Goal: Task Accomplishment & Management: Use online tool/utility

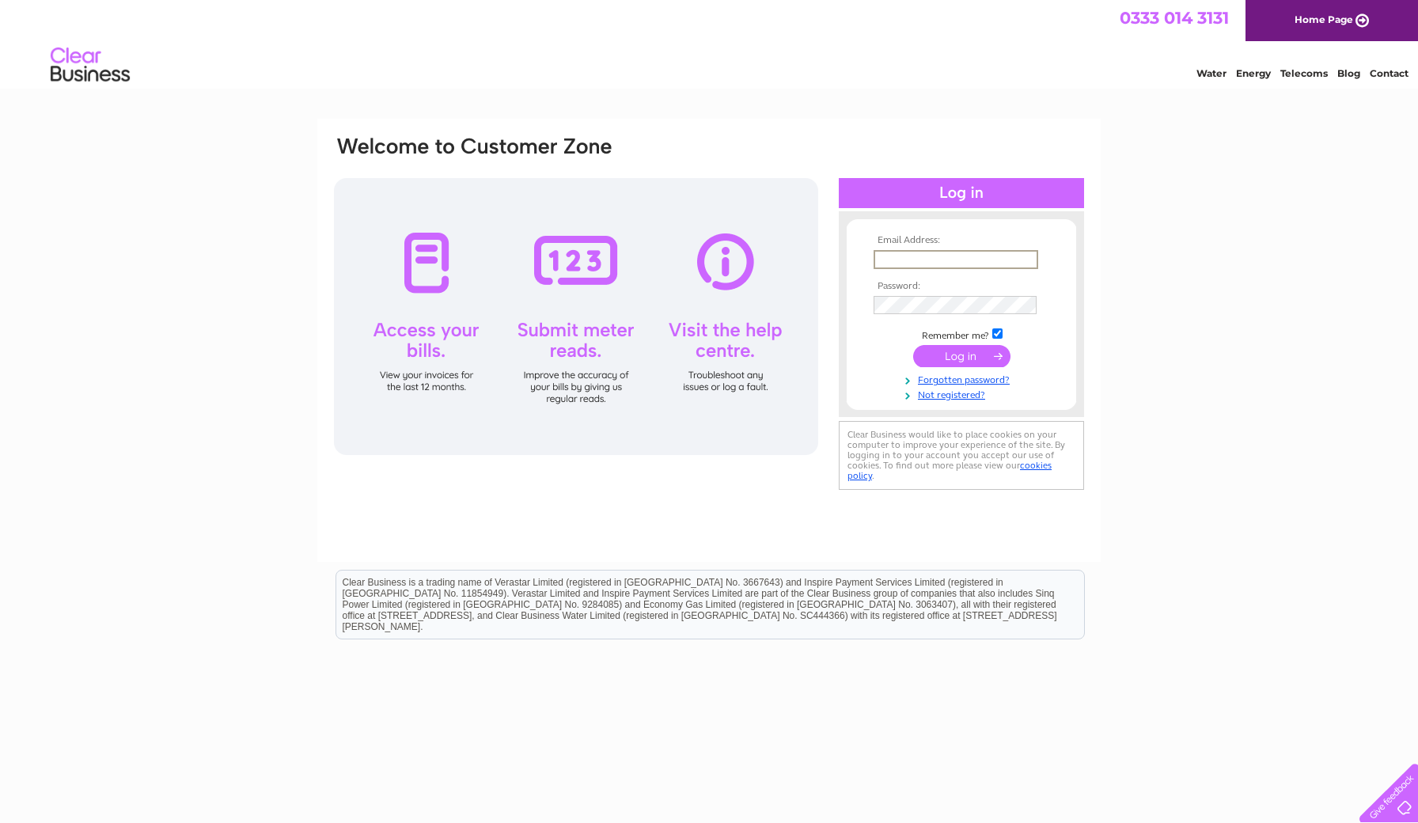
type input "humph9152@gmail.com"
click at [962, 355] on input "submit" at bounding box center [961, 355] width 97 height 22
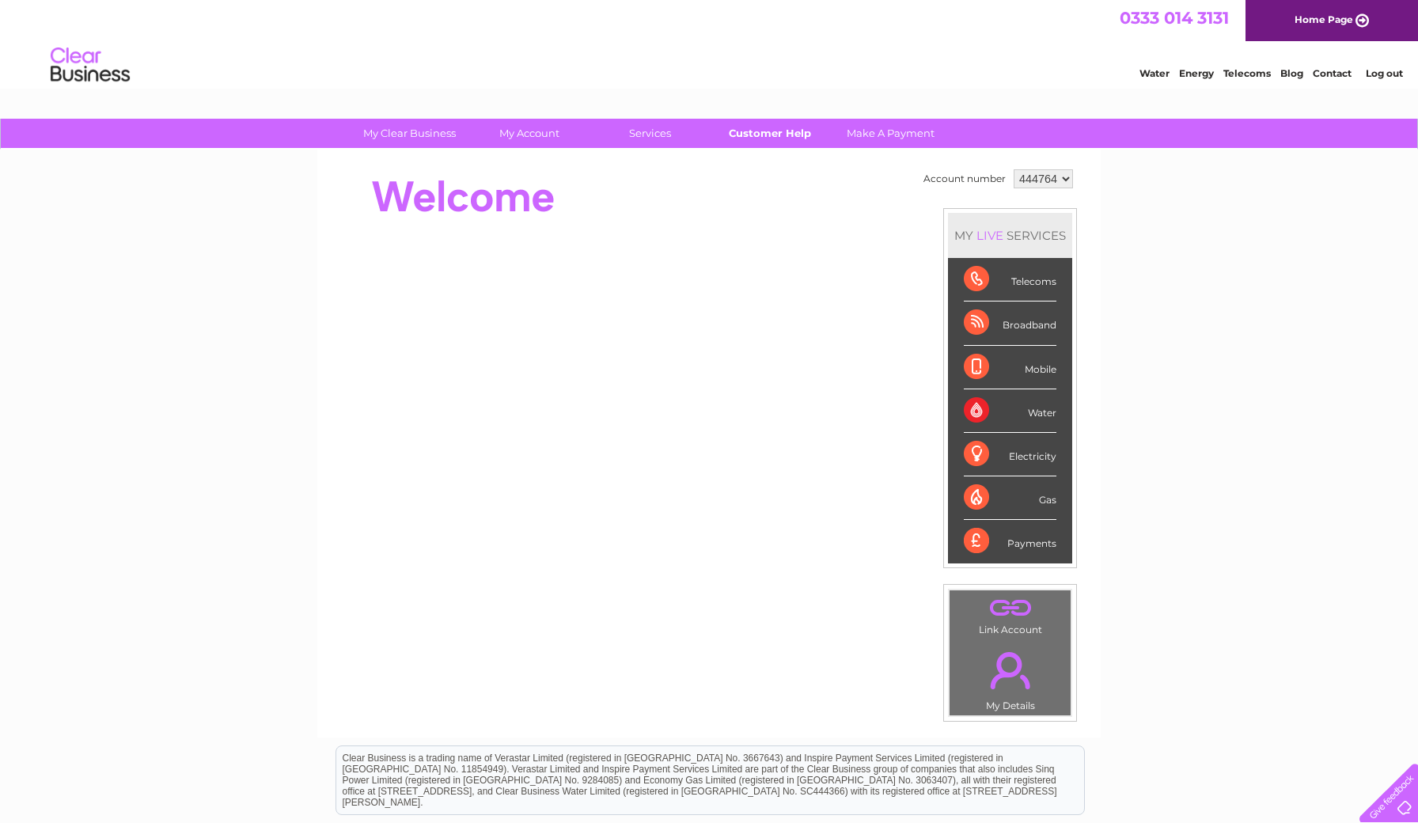
click at [795, 135] on link "Customer Help" at bounding box center [770, 133] width 131 height 29
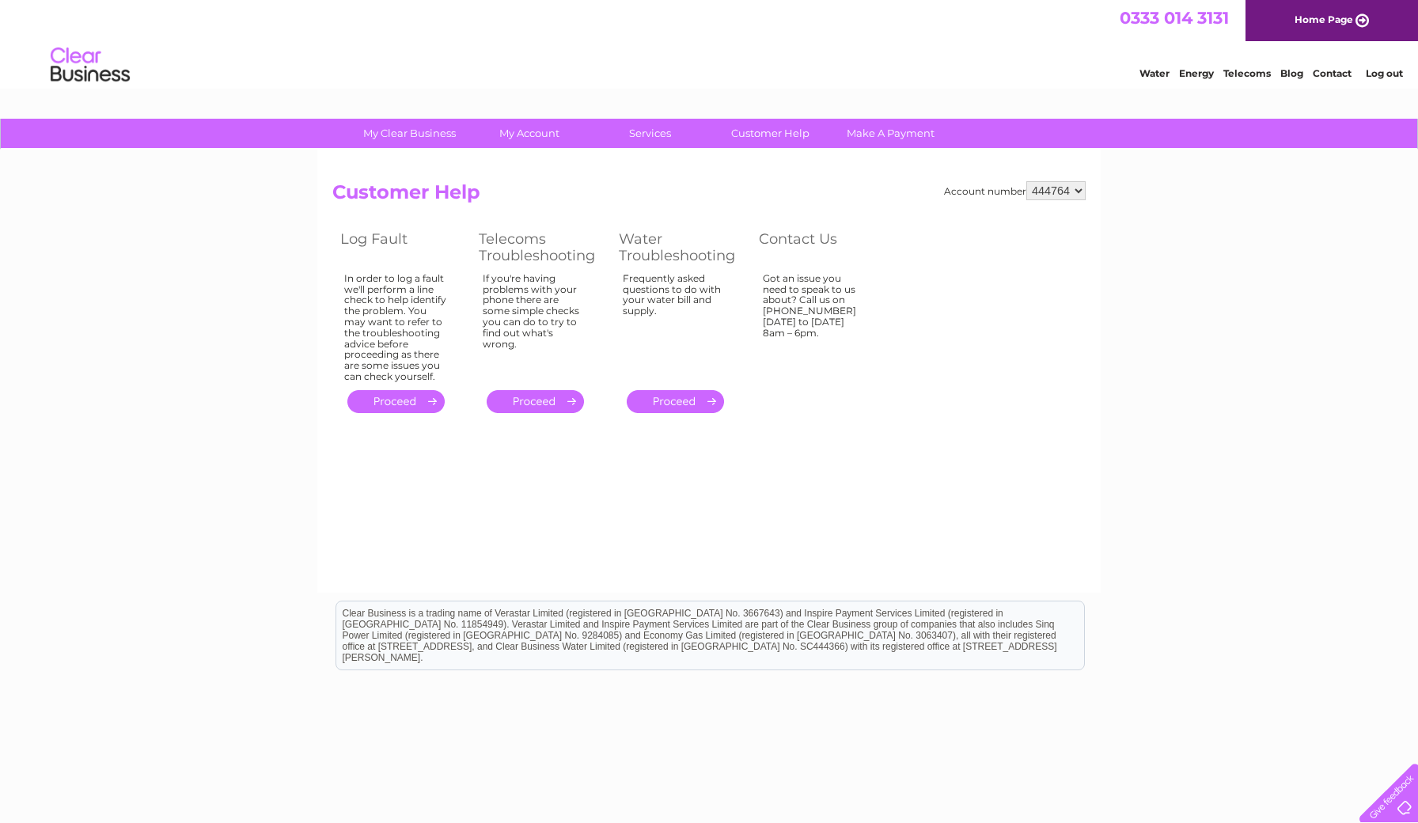
click at [538, 395] on link "." at bounding box center [535, 401] width 97 height 23
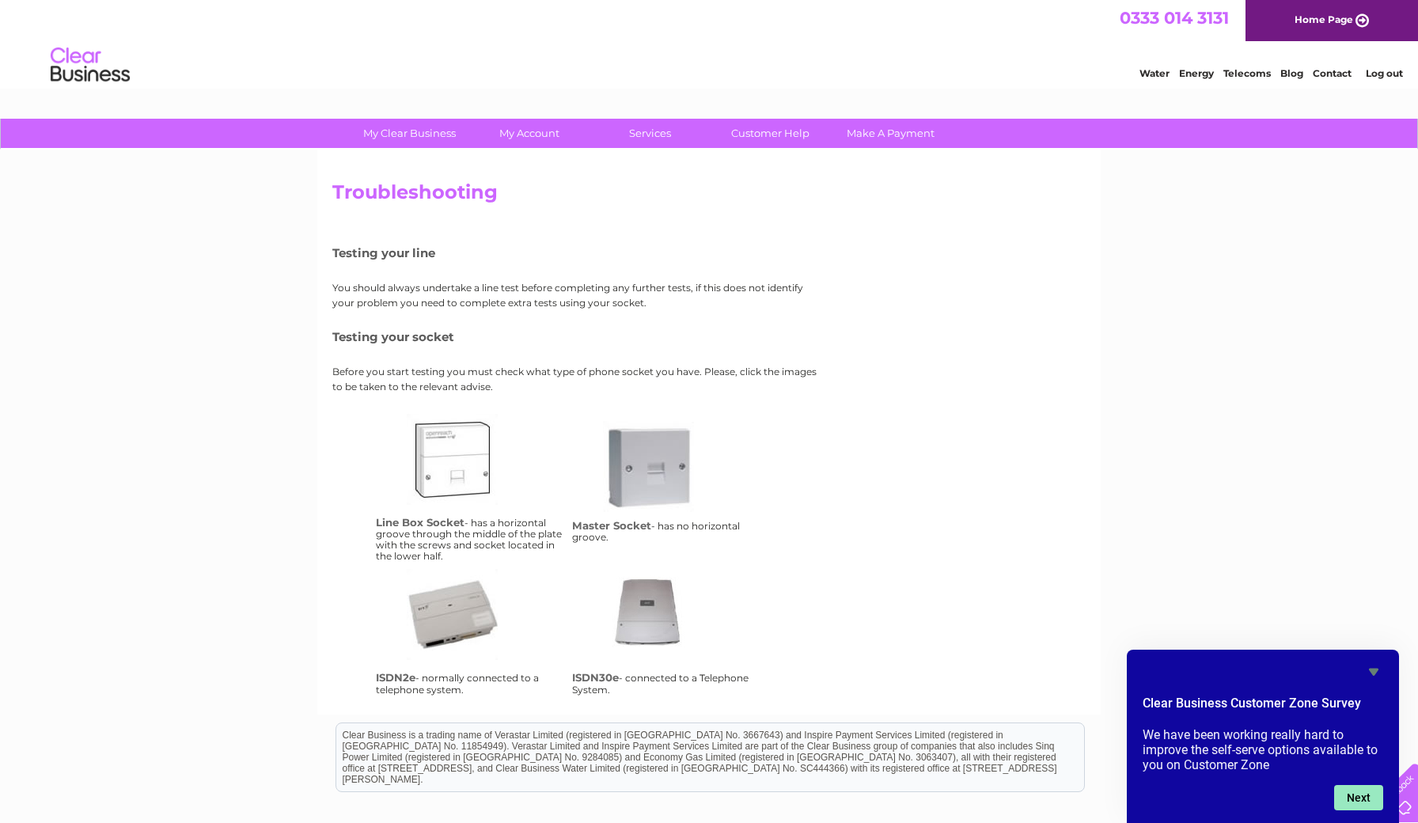
click at [1341, 801] on button "Next" at bounding box center [1358, 797] width 49 height 25
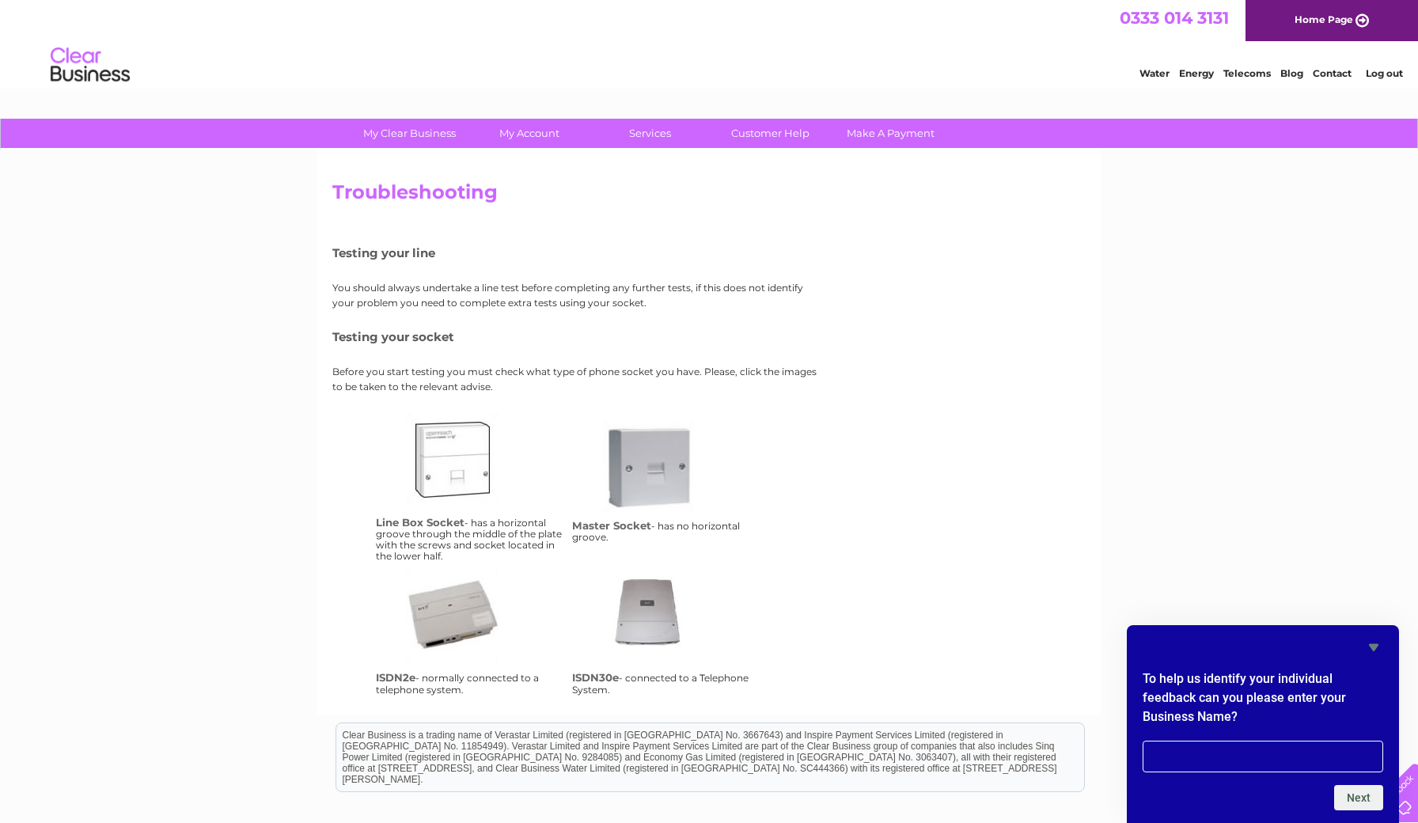
click at [1376, 643] on icon "Hide survey" at bounding box center [1374, 647] width 19 height 19
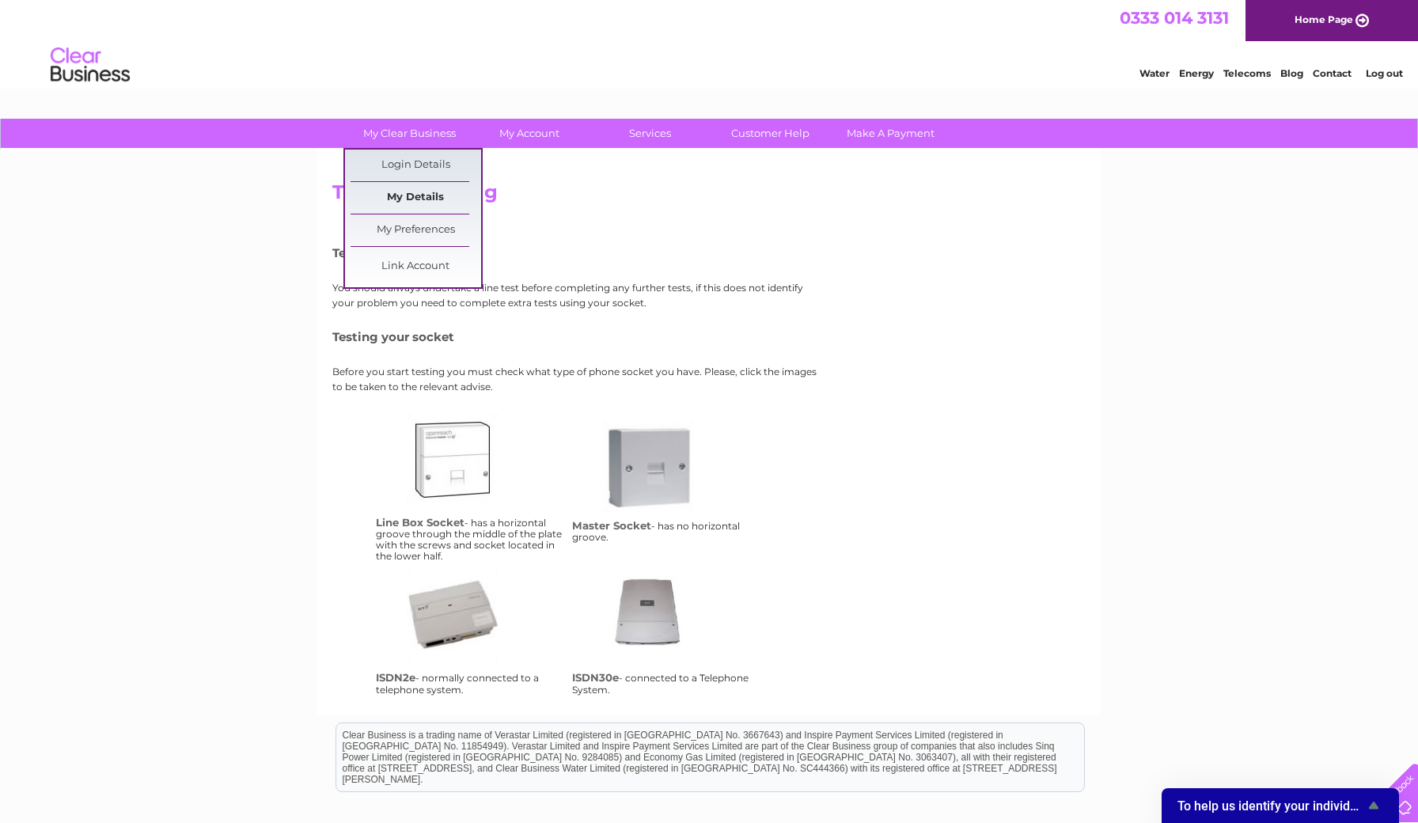
click at [424, 195] on link "My Details" at bounding box center [416, 198] width 131 height 32
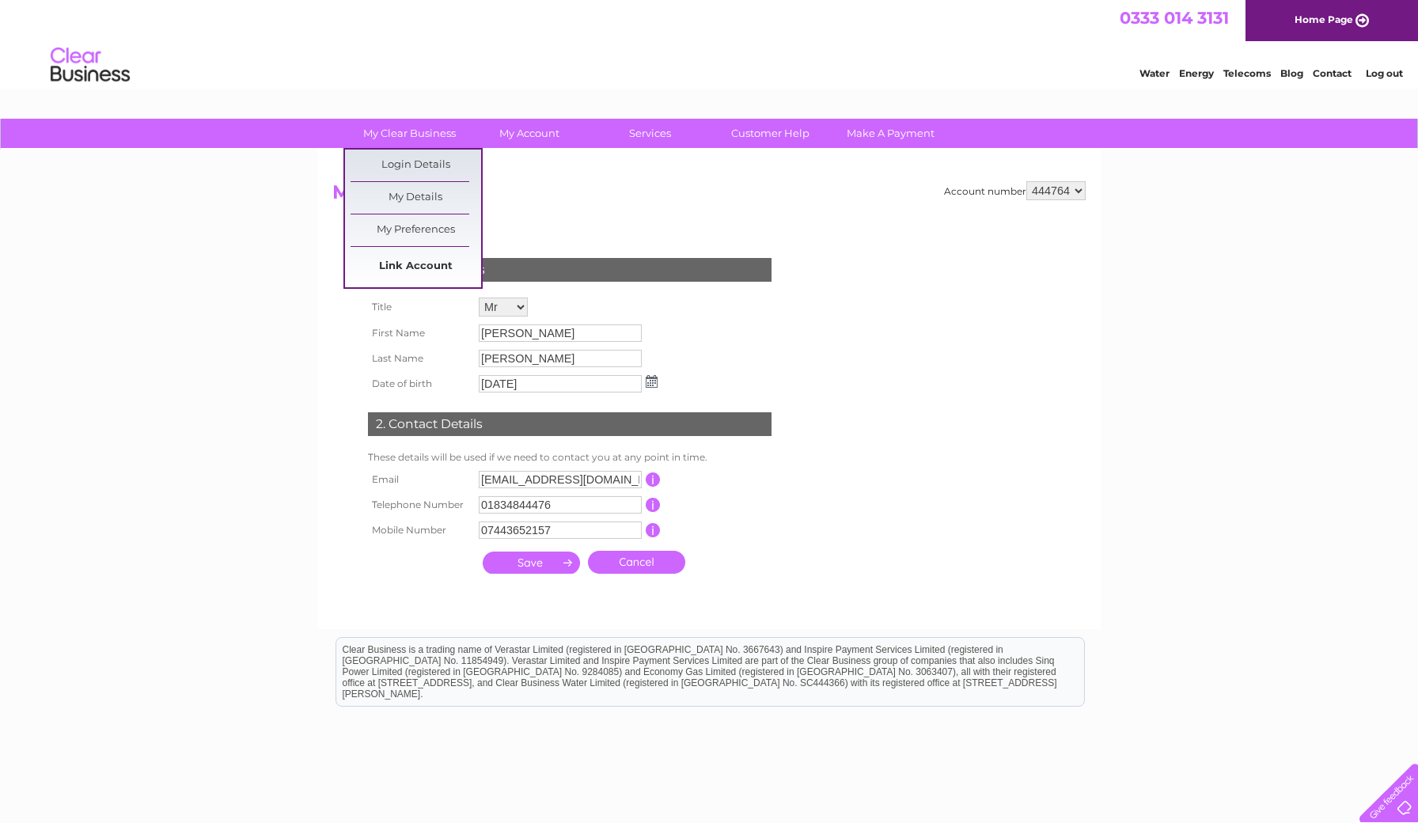
click at [411, 264] on link "Link Account" at bounding box center [416, 267] width 131 height 32
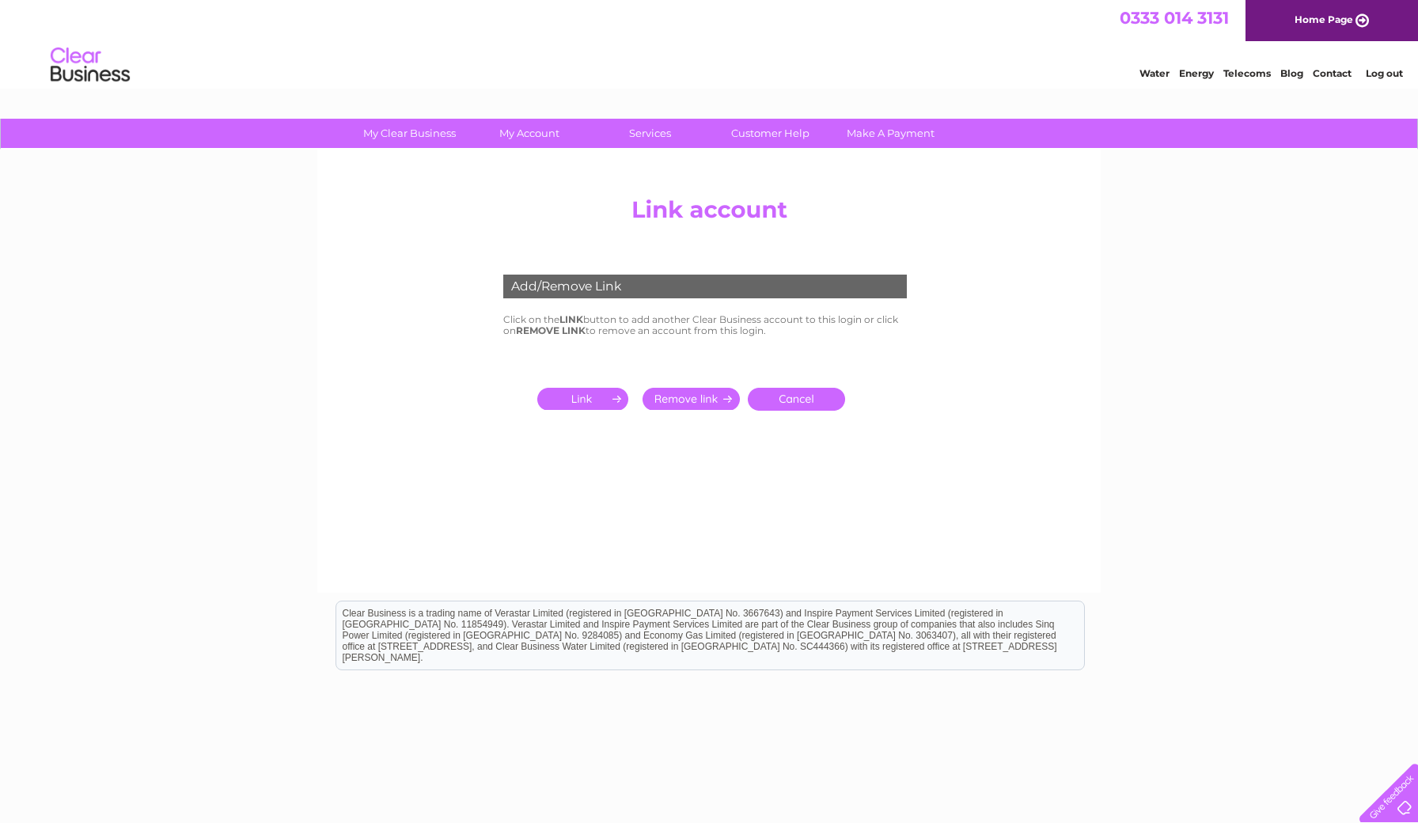
click at [773, 389] on link "Cancel" at bounding box center [796, 399] width 97 height 23
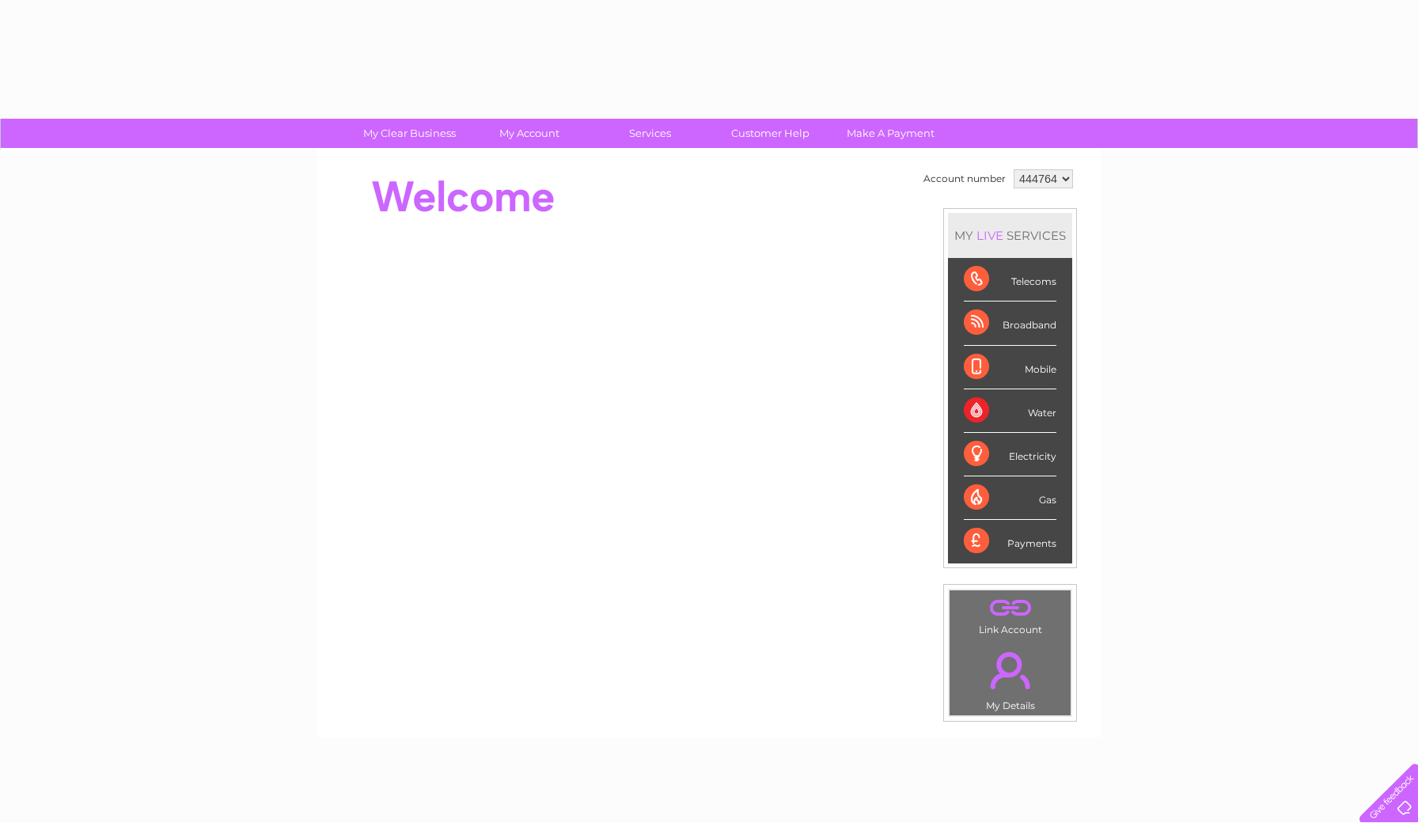
click at [775, 397] on div at bounding box center [620, 396] width 576 height 302
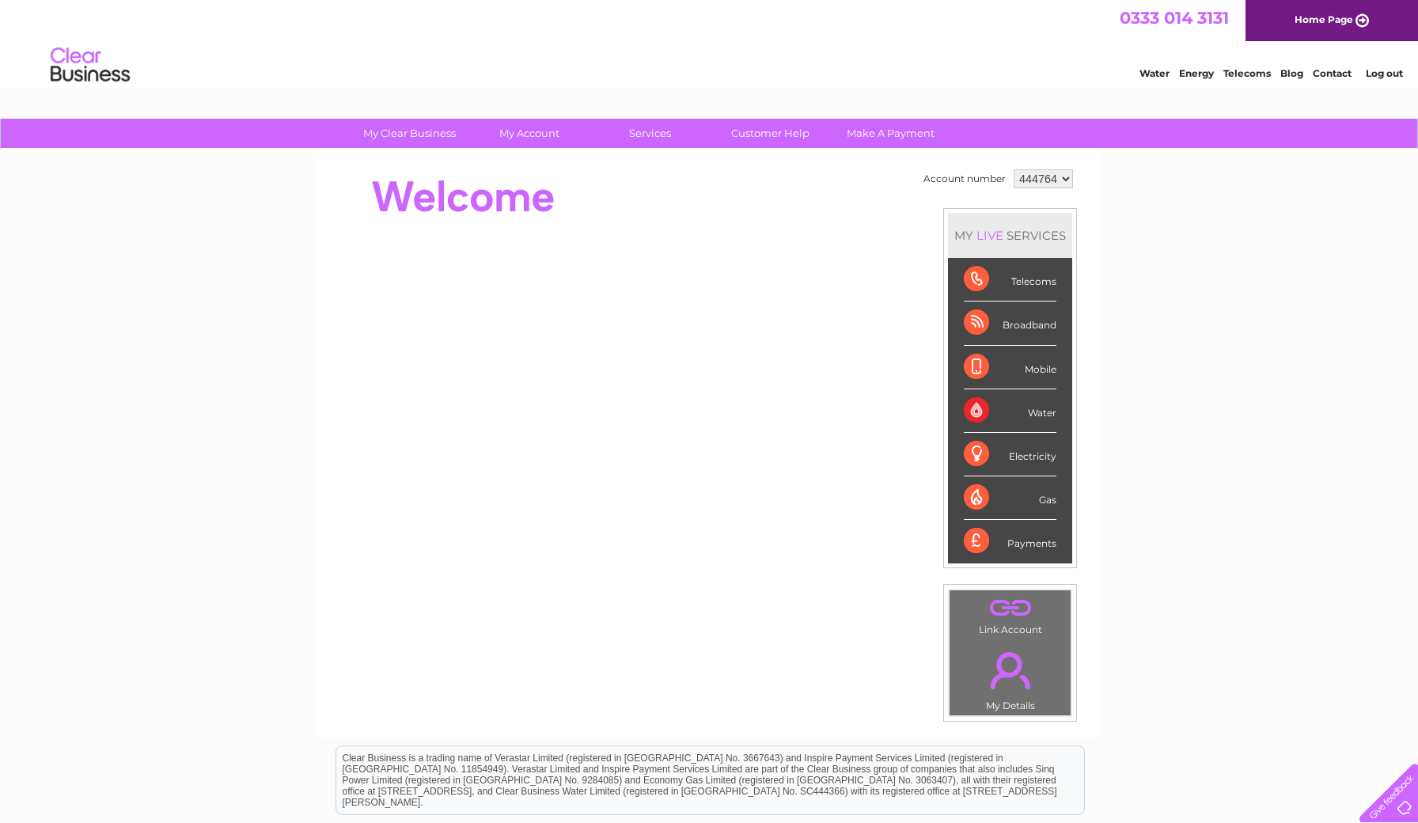
click at [704, 199] on div at bounding box center [620, 196] width 576 height 63
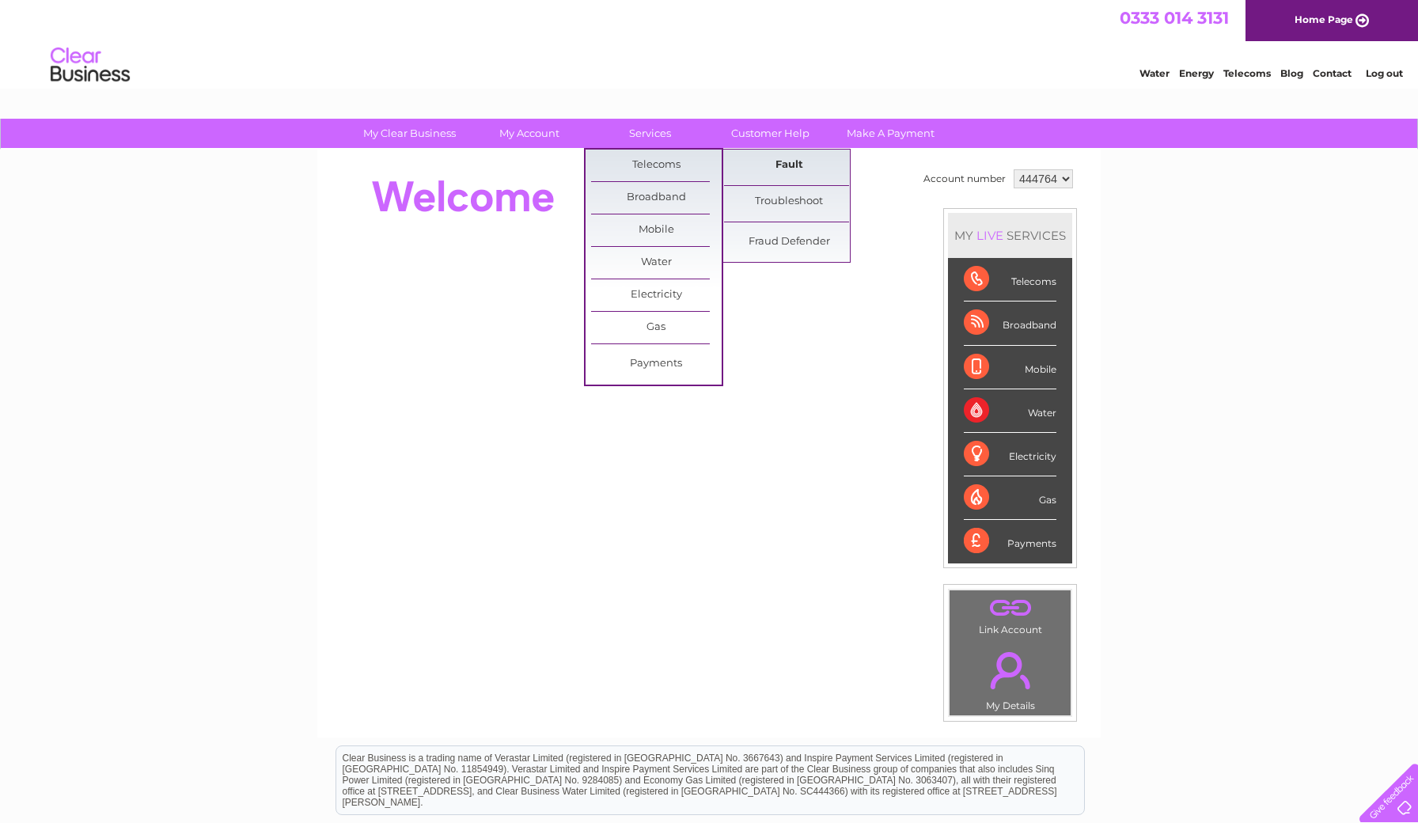
click at [758, 165] on link "Fault" at bounding box center [789, 166] width 131 height 32
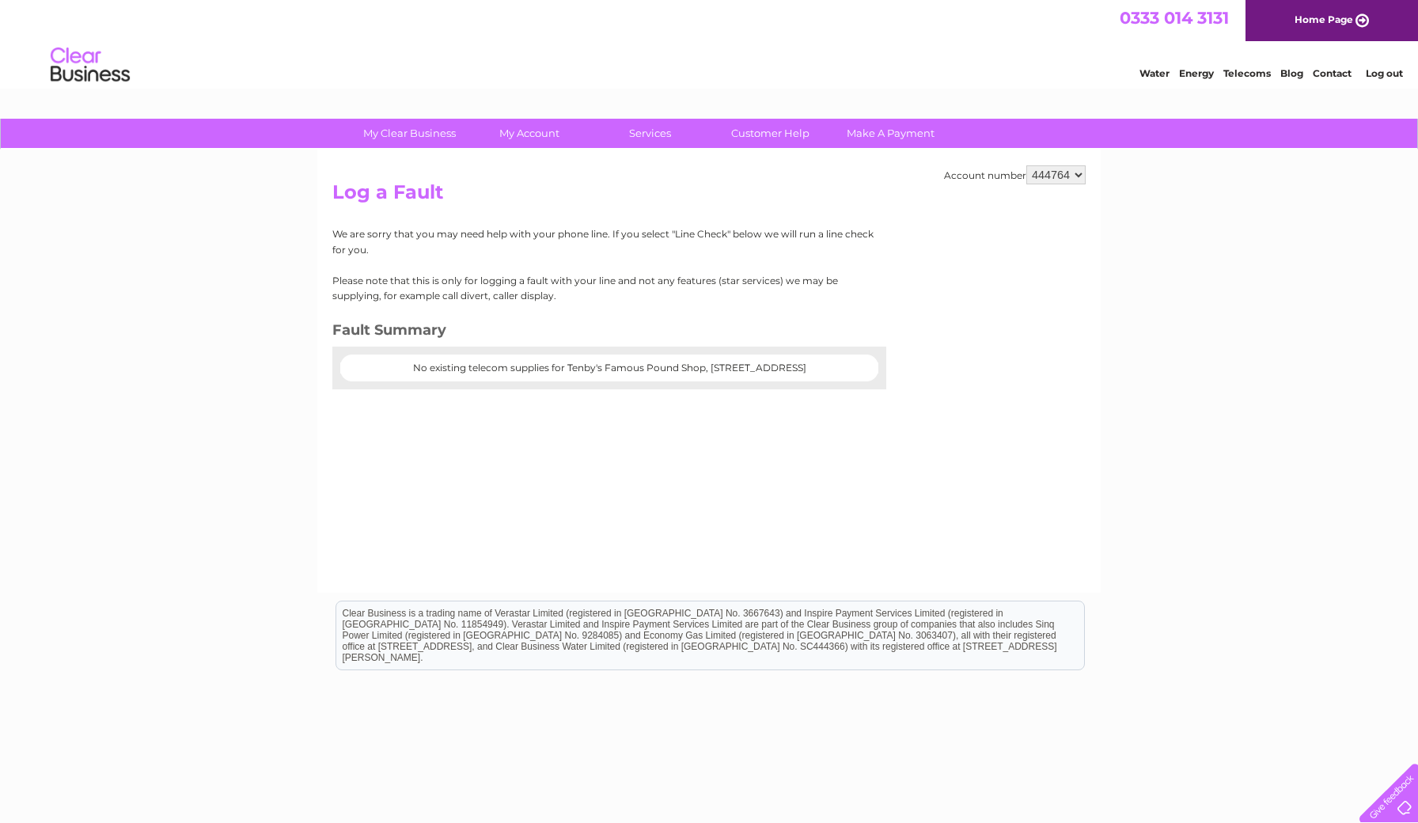
click at [697, 370] on center "No existing telecom supplies for Tenby's Famous Pound Shop, [STREET_ADDRESS]" at bounding box center [609, 368] width 507 height 11
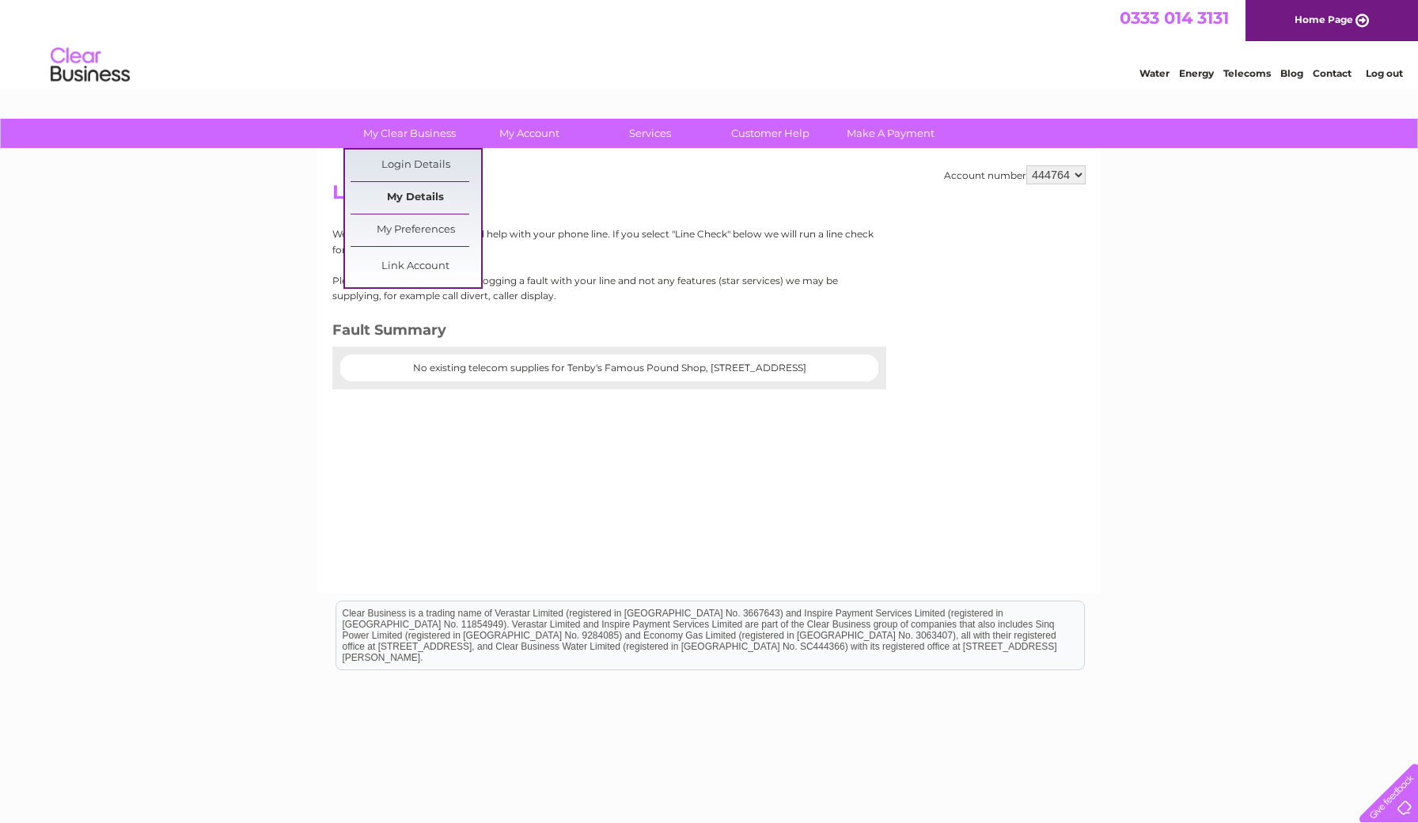
click at [425, 194] on link "My Details" at bounding box center [416, 198] width 131 height 32
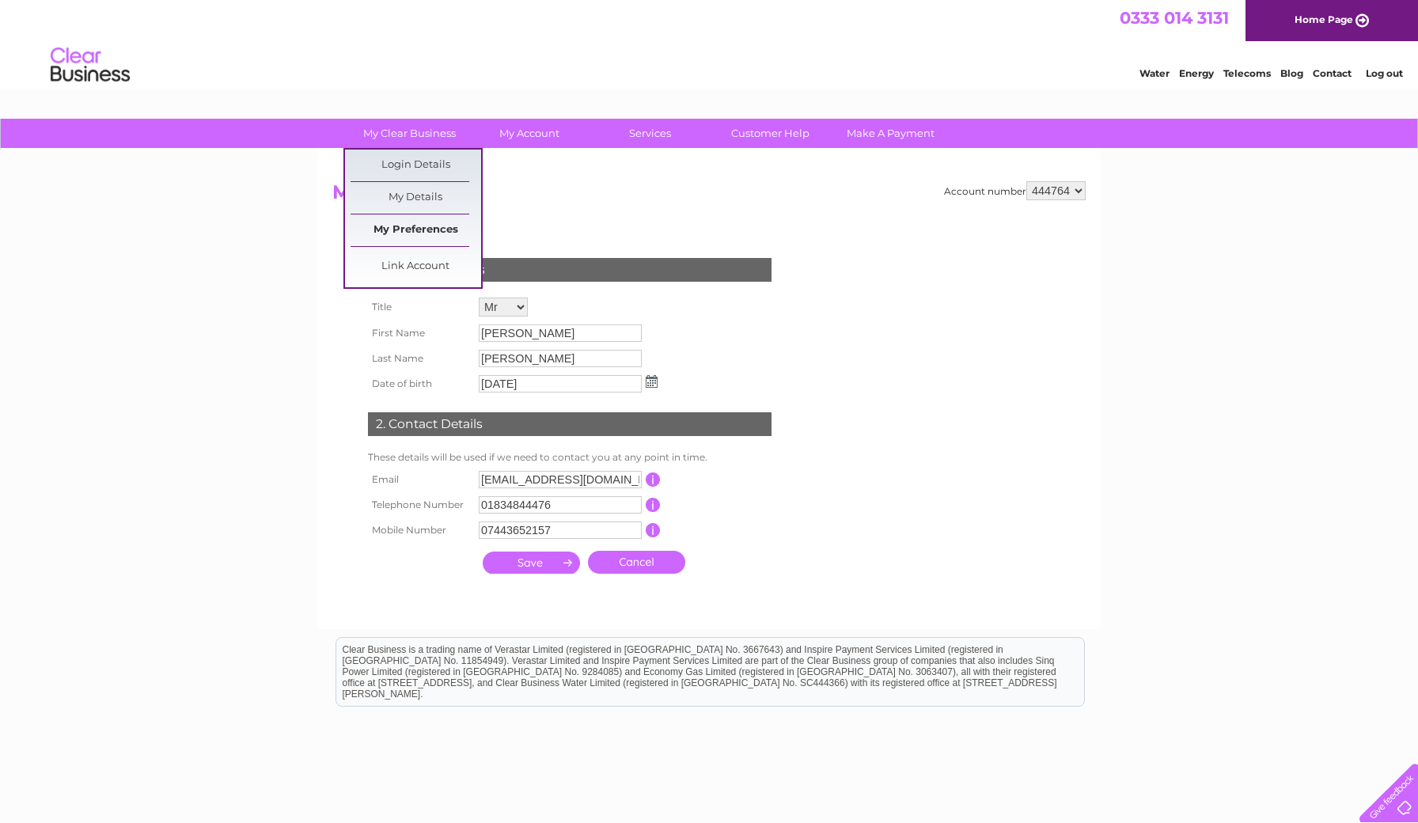
click at [406, 220] on link "My Preferences" at bounding box center [416, 230] width 131 height 32
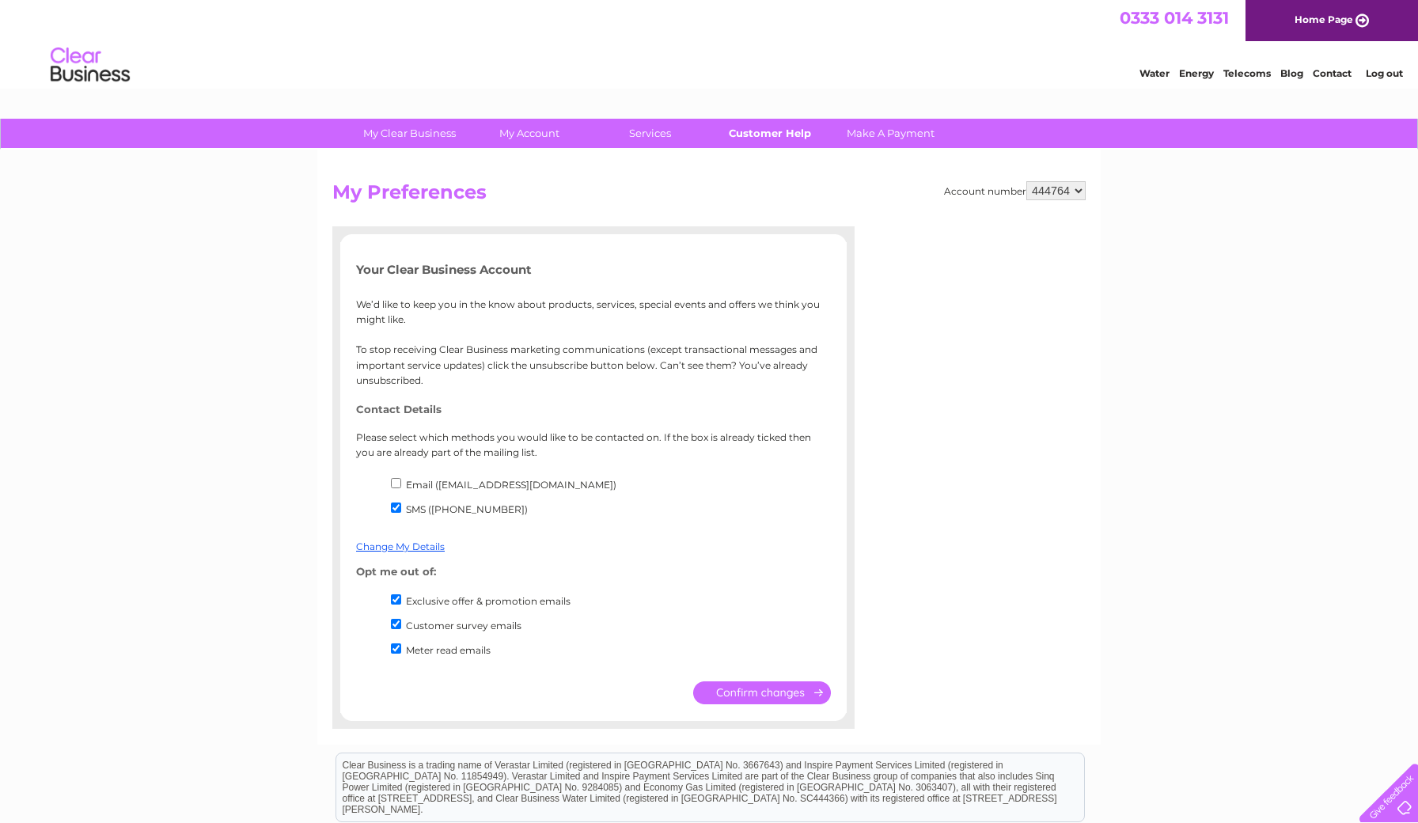
click at [778, 127] on link "Customer Help" at bounding box center [770, 133] width 131 height 29
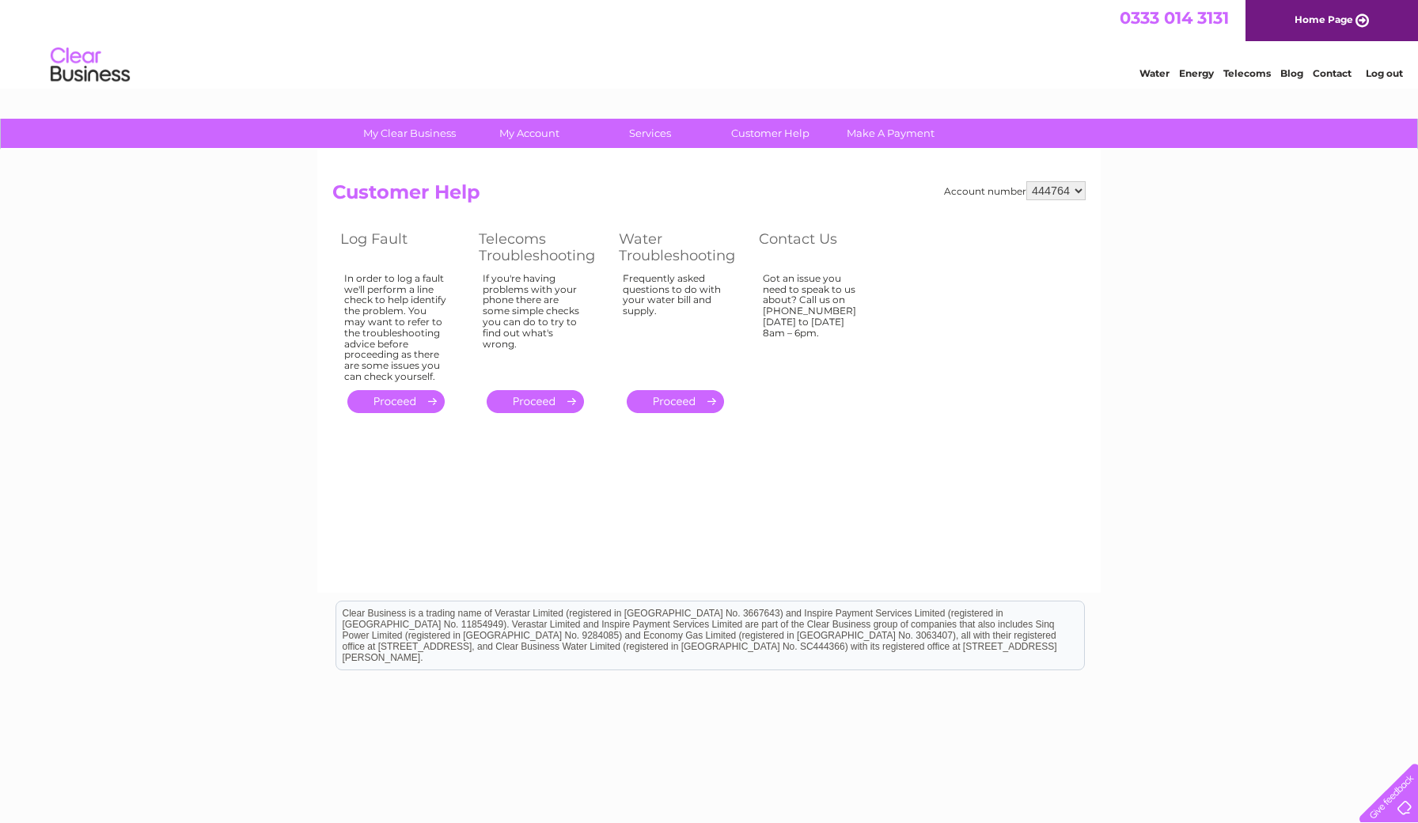
click at [382, 400] on link "." at bounding box center [395, 401] width 97 height 23
click at [389, 390] on link "." at bounding box center [395, 401] width 97 height 23
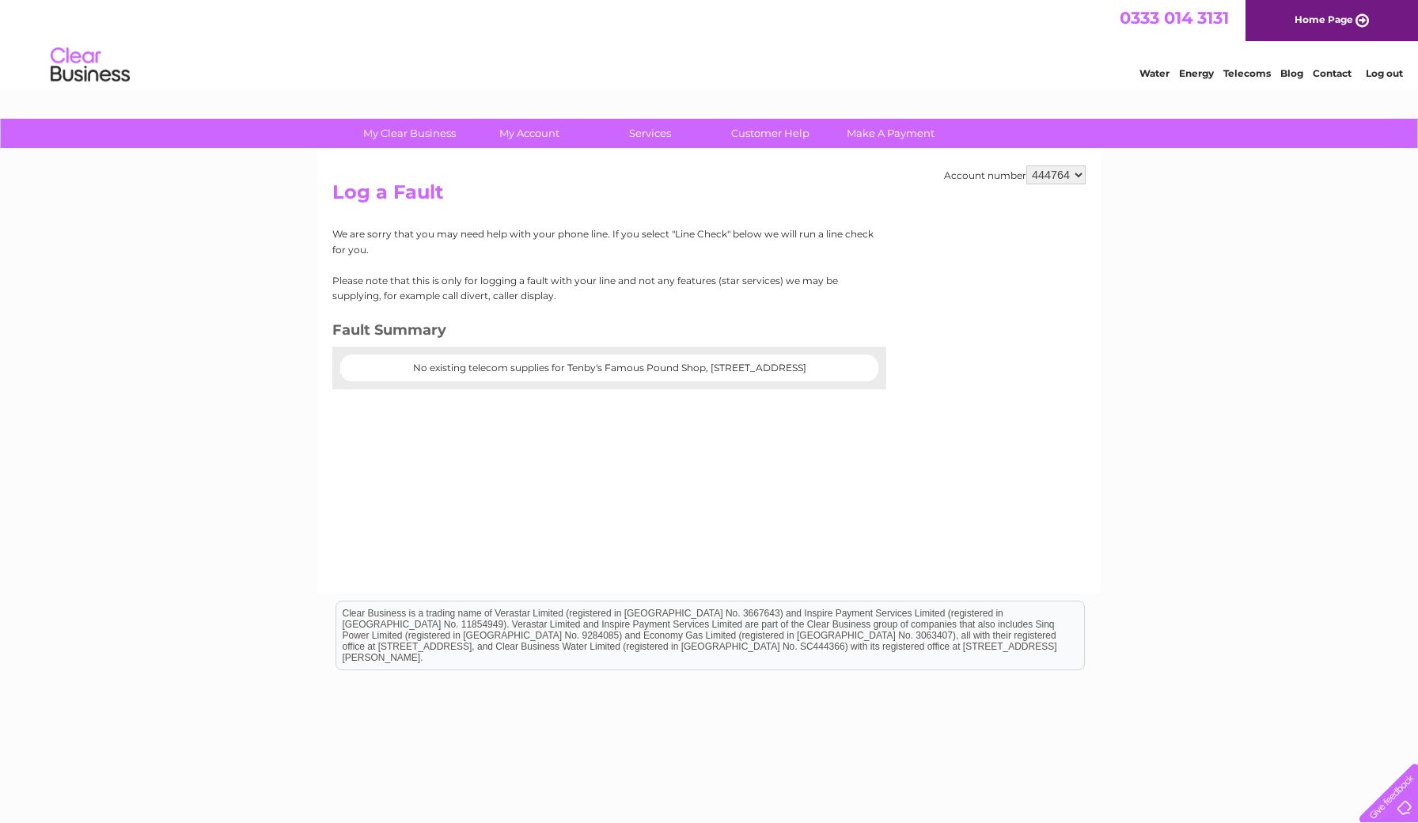
click at [1403, 792] on div at bounding box center [1385, 789] width 65 height 65
click at [1391, 799] on div at bounding box center [1385, 789] width 65 height 65
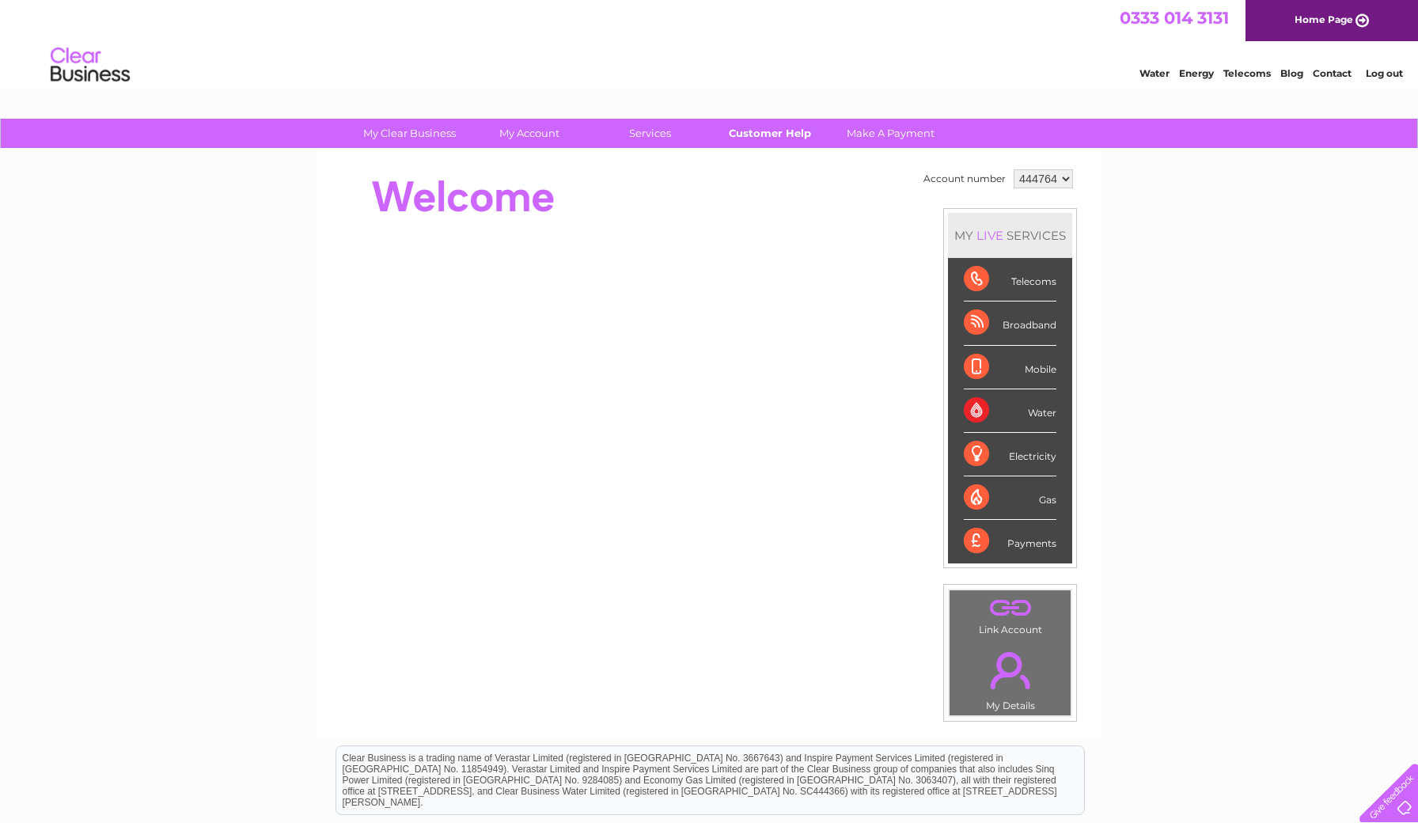
click at [788, 129] on link "Customer Help" at bounding box center [770, 133] width 131 height 29
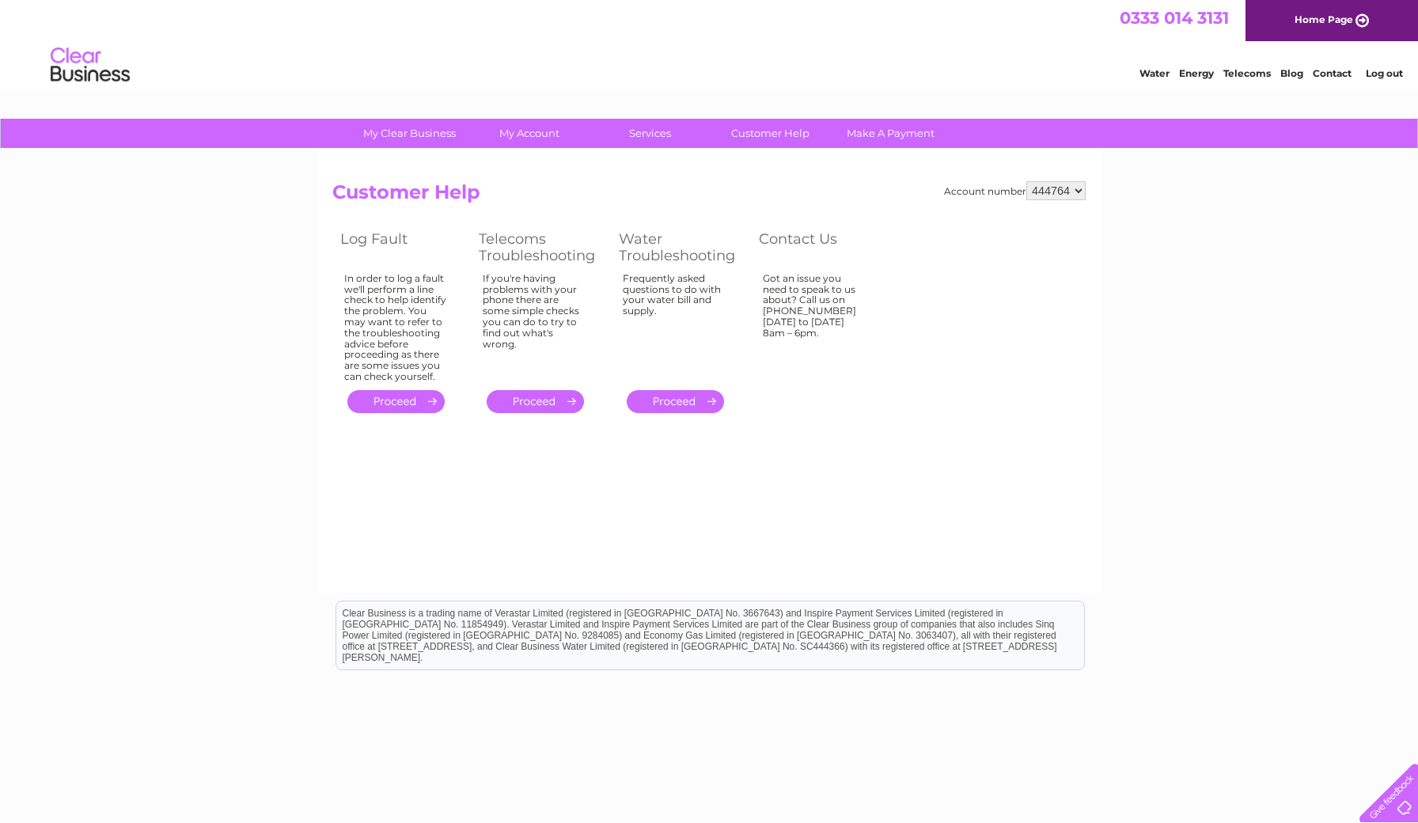
click at [518, 393] on link "." at bounding box center [535, 401] width 97 height 23
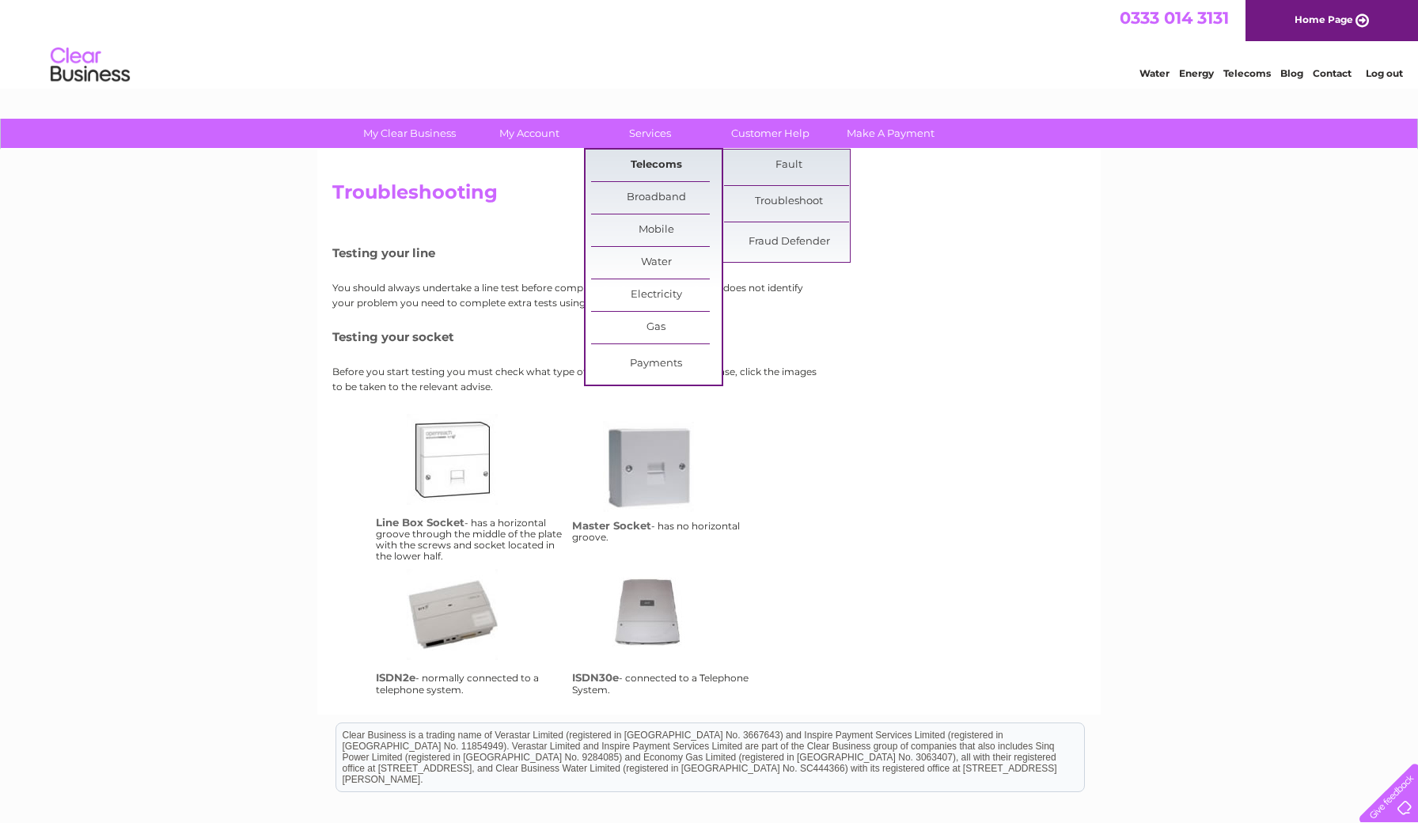
click at [645, 153] on link "Telecoms" at bounding box center [656, 166] width 131 height 32
click at [755, 168] on link "Fault" at bounding box center [789, 166] width 131 height 32
click at [756, 201] on link "Troubleshoot" at bounding box center [789, 202] width 131 height 32
click at [771, 163] on link "Fault" at bounding box center [789, 166] width 131 height 32
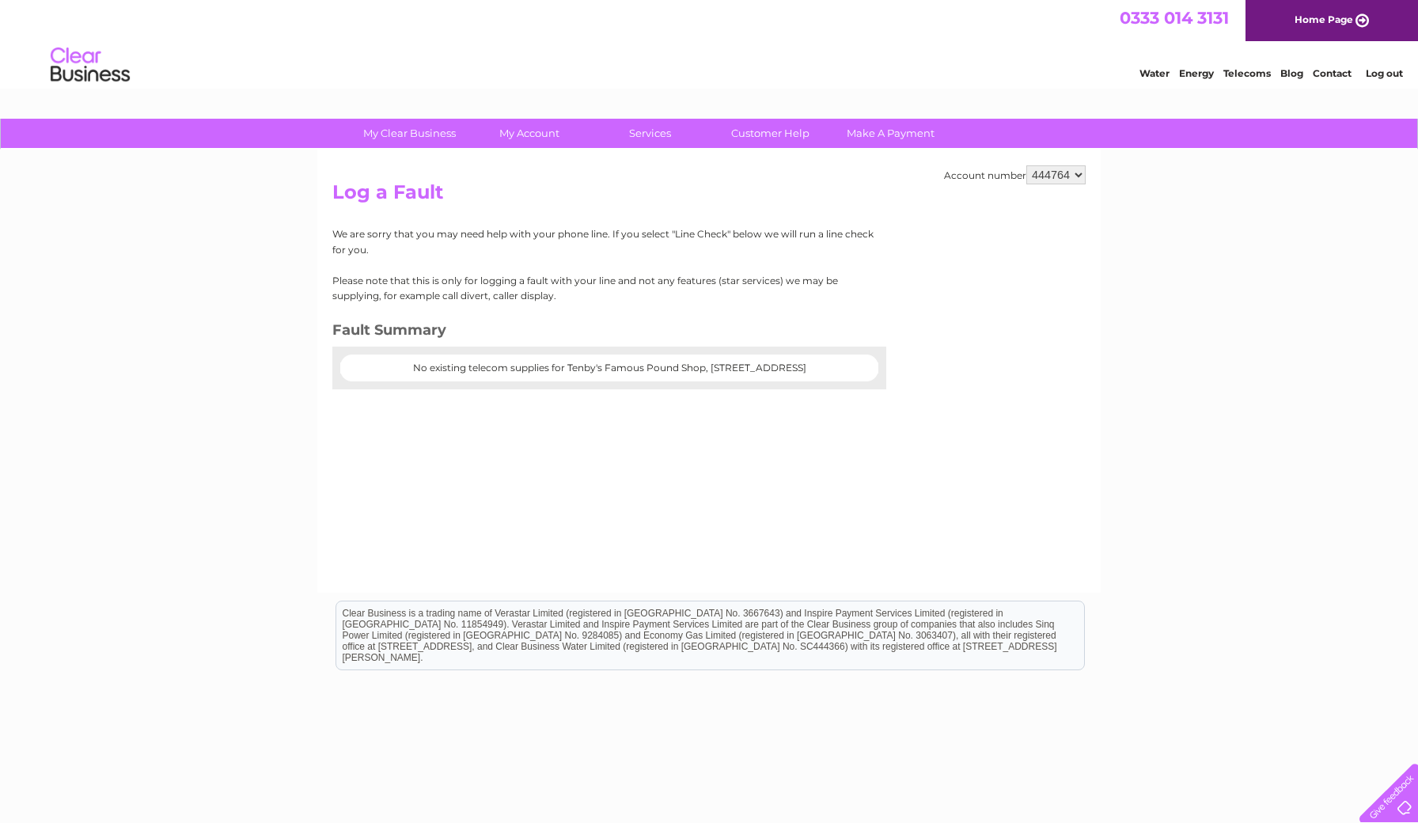
click at [542, 373] on center "No existing telecom supplies for Tenby's Famous Pound Shop, [STREET_ADDRESS]" at bounding box center [609, 368] width 507 height 11
